Goal: Task Accomplishment & Management: Manage account settings

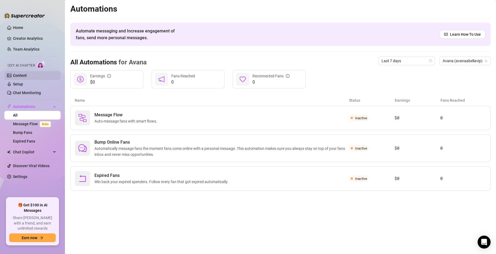
click at [16, 76] on link "Content" at bounding box center [20, 75] width 14 height 4
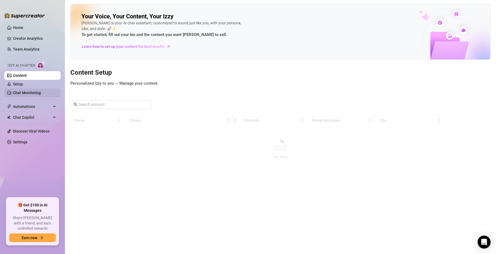
click at [17, 95] on link "Chat Monitoring" at bounding box center [27, 93] width 28 height 4
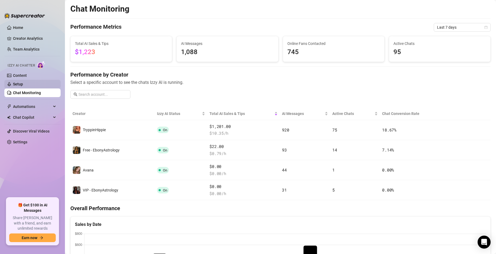
click at [19, 86] on link "Setup" at bounding box center [18, 84] width 10 height 4
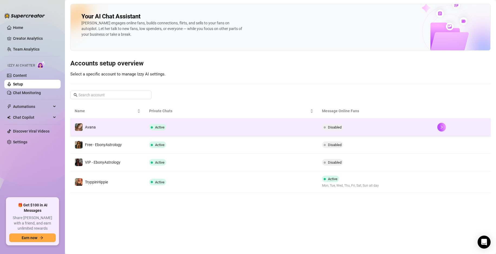
click at [259, 126] on td "Active" at bounding box center [231, 128] width 173 height 18
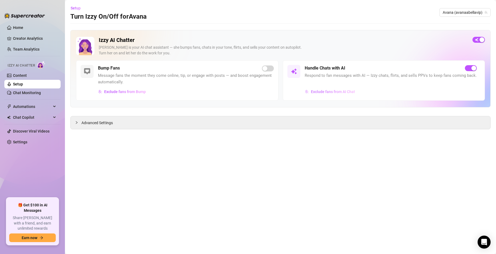
click at [327, 90] on span "Exclude fans from AI Chat" at bounding box center [333, 92] width 44 height 4
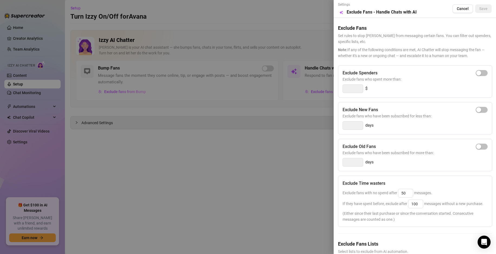
scroll to position [24, 0]
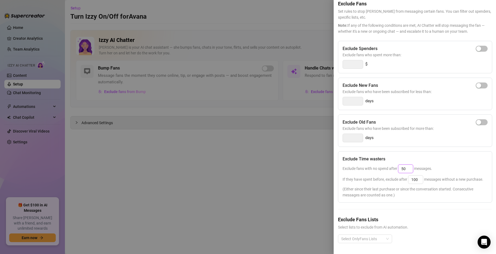
click at [406, 169] on input "50" at bounding box center [406, 169] width 15 height 8
click at [417, 178] on input "100" at bounding box center [416, 180] width 15 height 8
click at [435, 177] on span "If they have spent before, exclude after 100 messages without a new purchase." at bounding box center [413, 179] width 141 height 4
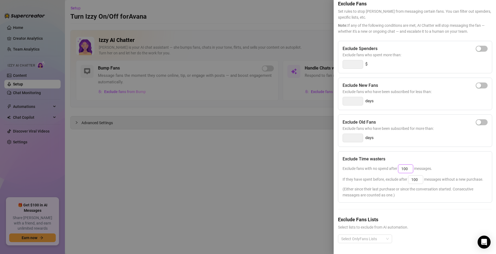
click at [406, 170] on input "100" at bounding box center [406, 169] width 15 height 8
type input "80"
click at [444, 180] on span "If they have spent before, exclude after 100 messages without a new purchase." at bounding box center [413, 179] width 141 height 4
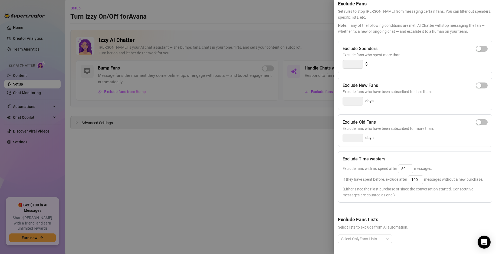
scroll to position [0, 0]
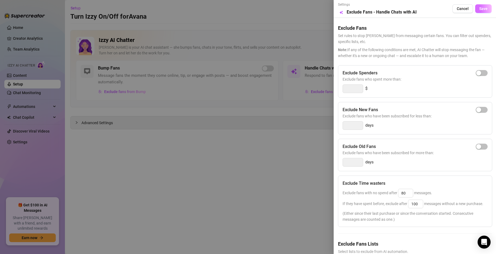
click at [482, 7] on span "Save" at bounding box center [484, 8] width 8 height 4
